Goal: Information Seeking & Learning: Find specific fact

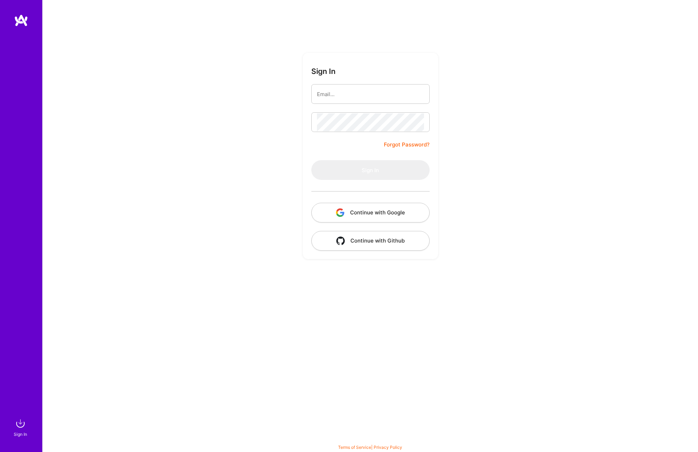
click at [338, 91] on input "email" at bounding box center [370, 94] width 107 height 18
type input "[PERSON_NAME]"
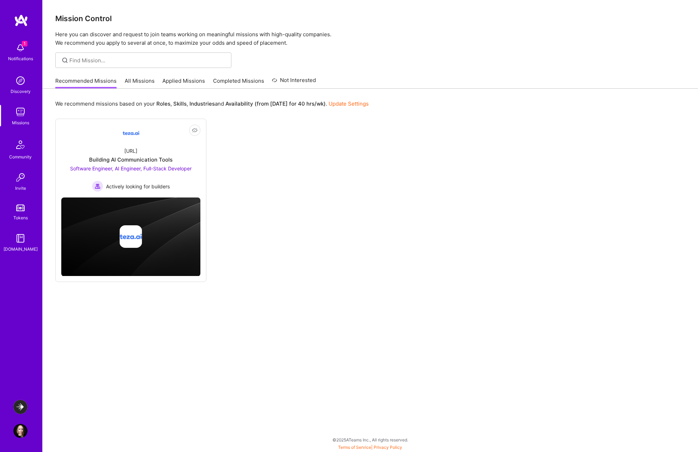
click at [17, 90] on div "Discovery" at bounding box center [21, 91] width 20 height 7
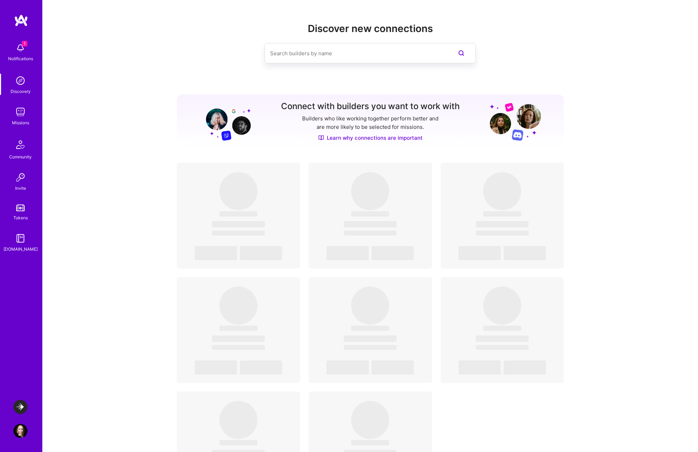
click at [296, 54] on input at bounding box center [356, 53] width 172 height 18
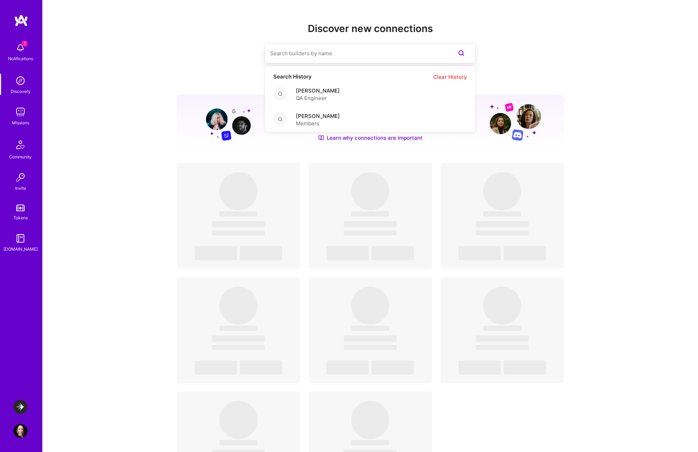
paste input "[PERSON_NAME]"
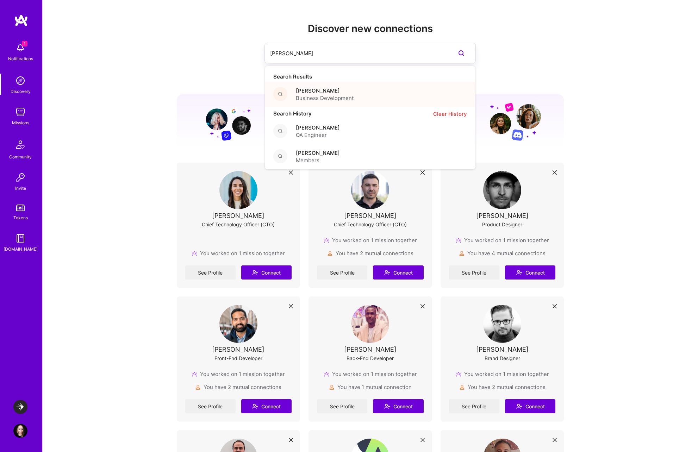
type input "[PERSON_NAME]"
click at [334, 89] on span "[PERSON_NAME]" at bounding box center [325, 90] width 58 height 7
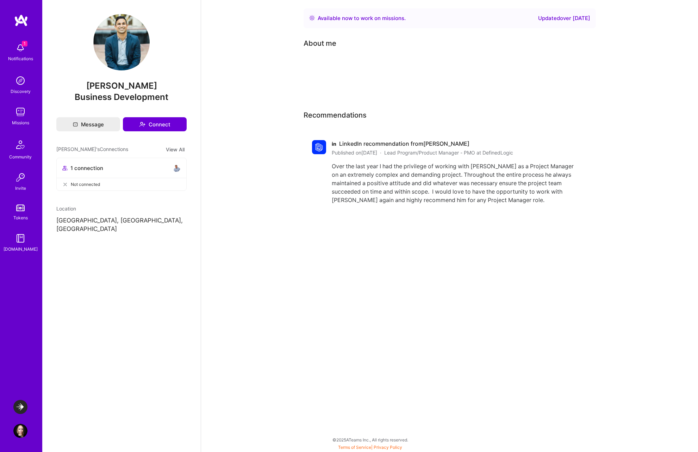
drag, startPoint x: 439, startPoint y: 169, endPoint x: 434, endPoint y: 183, distance: 15.0
click at [434, 183] on div "Over the last year I had the privilege of working with [PERSON_NAME] as a Proje…" at bounding box center [454, 183] width 245 height 42
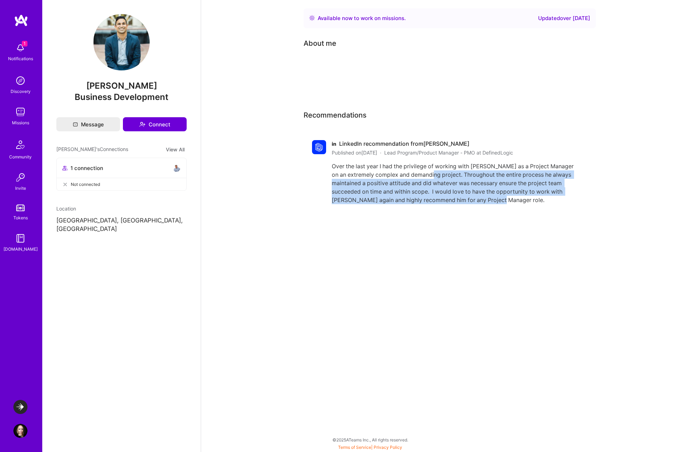
drag, startPoint x: 436, startPoint y: 172, endPoint x: 528, endPoint y: 200, distance: 96.0
click at [528, 200] on div "Over the last year I had the privilege of working with [PERSON_NAME] as a Proje…" at bounding box center [454, 183] width 245 height 42
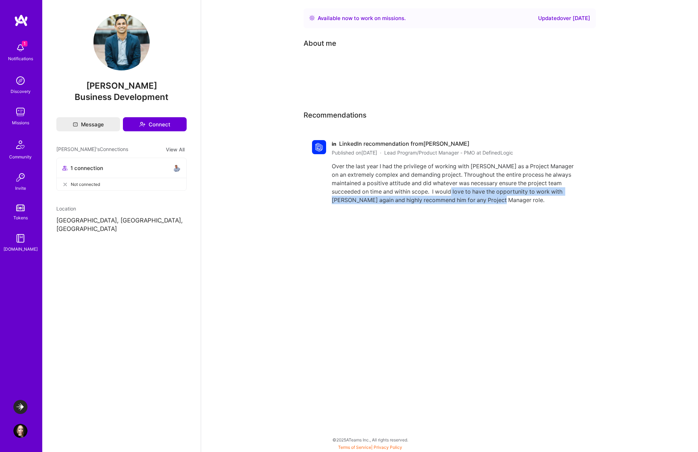
drag, startPoint x: 528, startPoint y: 200, endPoint x: 470, endPoint y: 194, distance: 58.5
click at [469, 194] on div "Over the last year I had the privilege of working with [PERSON_NAME] as a Proje…" at bounding box center [454, 183] width 245 height 42
click at [406, 175] on div "Over the last year I had the privilege of working with [PERSON_NAME] as a Proje…" at bounding box center [454, 183] width 245 height 42
